Goal: Transaction & Acquisition: Purchase product/service

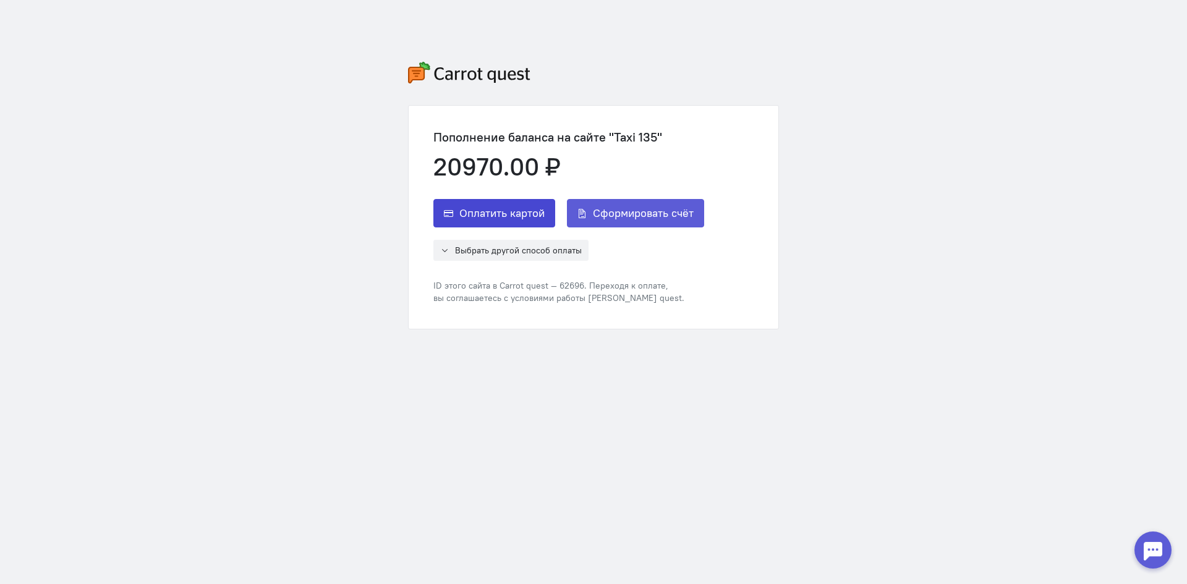
click at [519, 209] on span "Оплатить картой" at bounding box center [501, 213] width 85 height 15
click at [638, 211] on span "Сформировать счёт" at bounding box center [643, 213] width 101 height 15
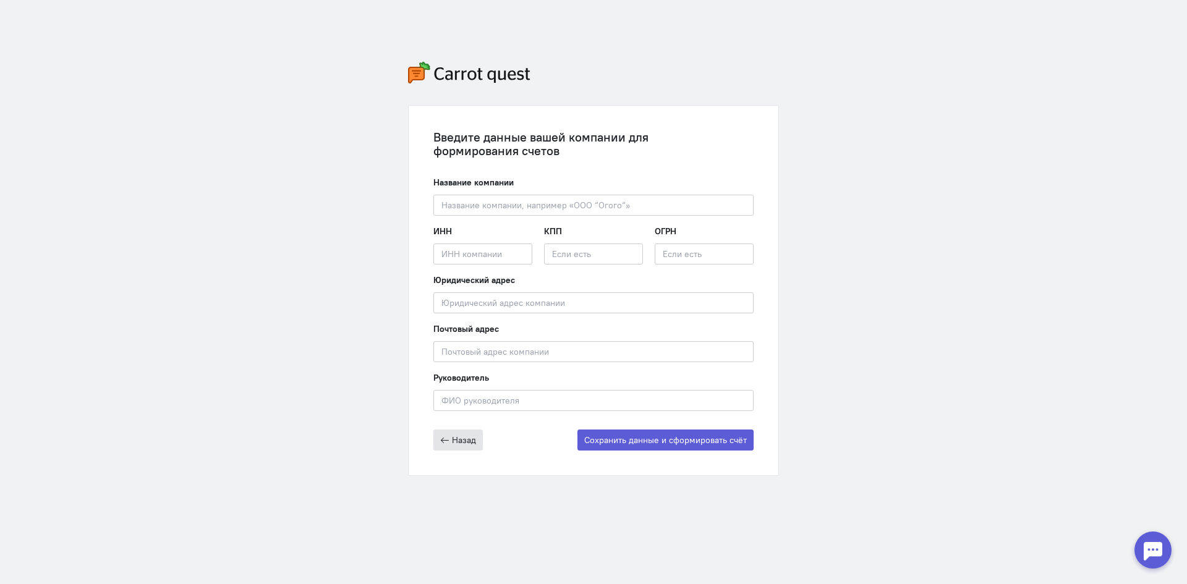
click at [454, 440] on span "Назад" at bounding box center [464, 440] width 24 height 11
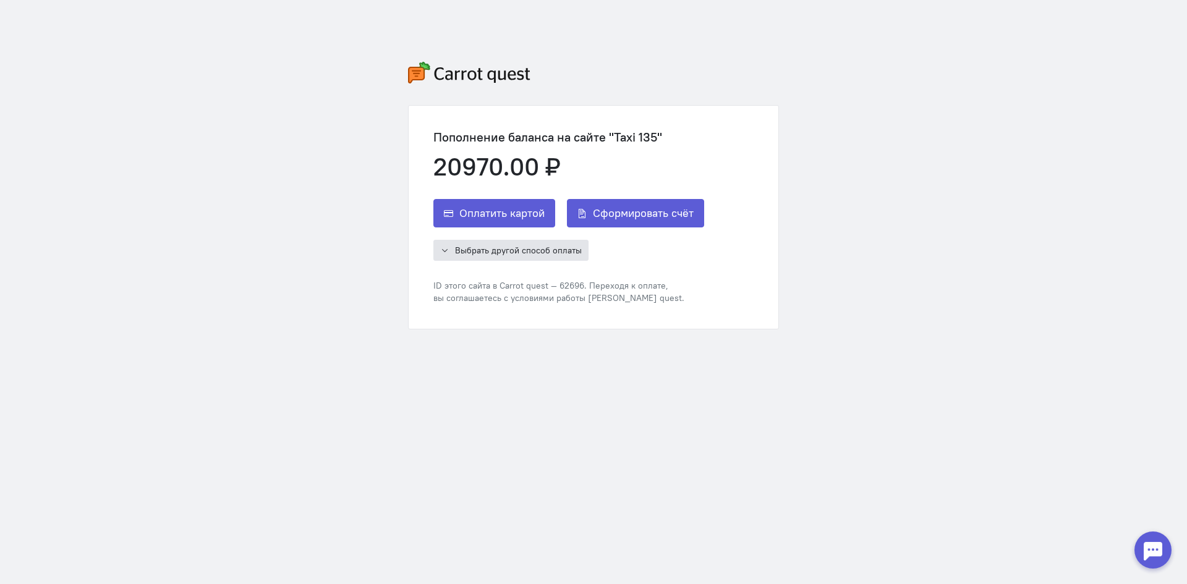
click at [503, 250] on span "Выбрать другой способ оплаты" at bounding box center [518, 250] width 127 height 11
click at [484, 325] on span "Альфа-Банк" at bounding box center [482, 320] width 48 height 12
